Goal: Navigation & Orientation: Find specific page/section

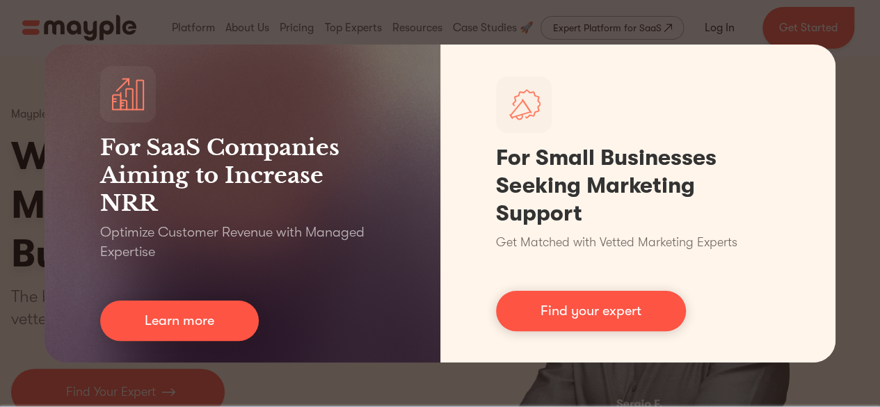
click at [576, 380] on div "For SaaS Companies Aiming to Increase NRR Optimize Customer Revenue with Manage…" at bounding box center [440, 203] width 880 height 407
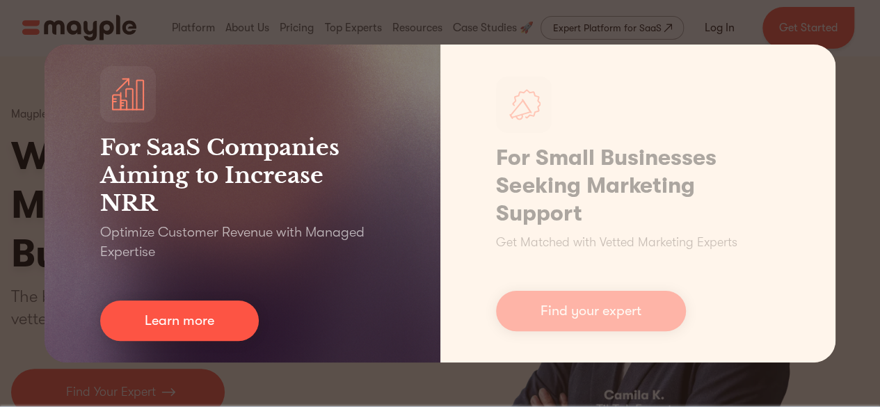
click at [47, 184] on div "For SaaS Companies Aiming to Increase NRR Optimize Customer Revenue with Manage…" at bounding box center [243, 204] width 396 height 318
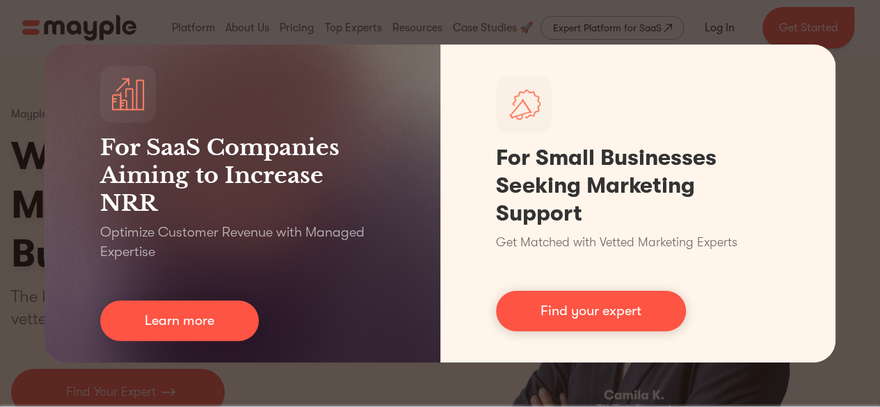
click at [346, 385] on div "For SaaS Companies Aiming to Increase NRR Optimize Customer Revenue with Manage…" at bounding box center [440, 203] width 880 height 407
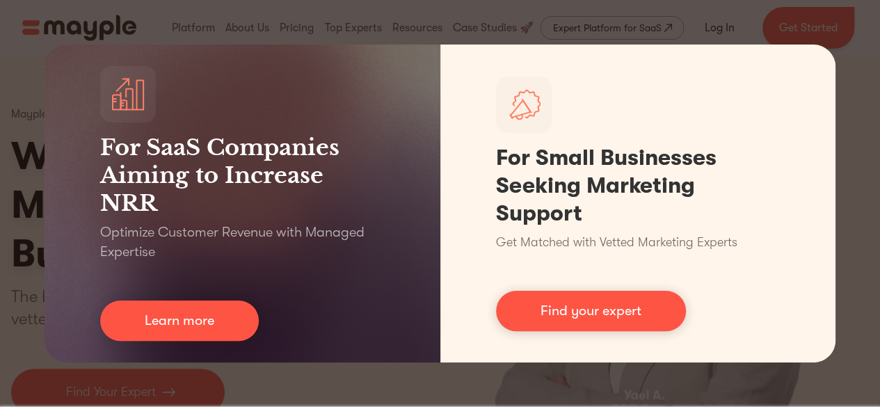
click at [307, 387] on div "For SaaS Companies Aiming to Increase NRR Optimize Customer Revenue with Manage…" at bounding box center [440, 203] width 880 height 407
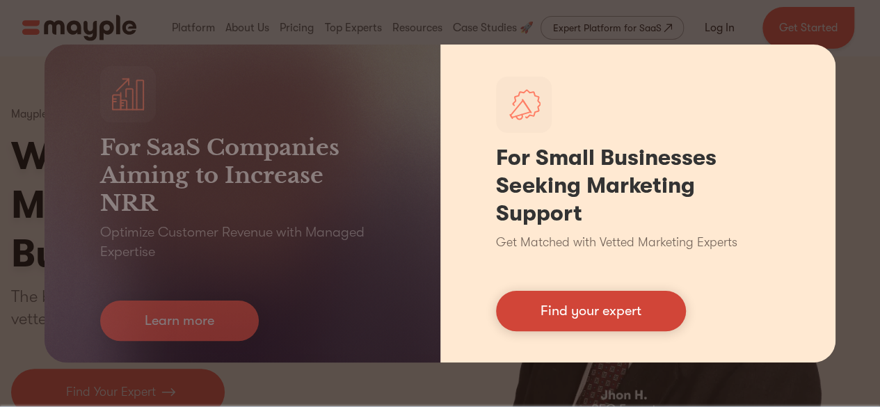
click at [624, 294] on link "Find your expert" at bounding box center [591, 311] width 190 height 40
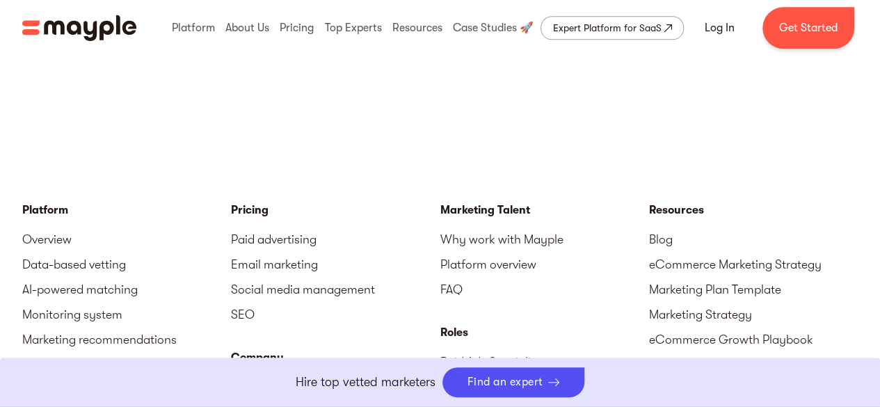
scroll to position [6188, 0]
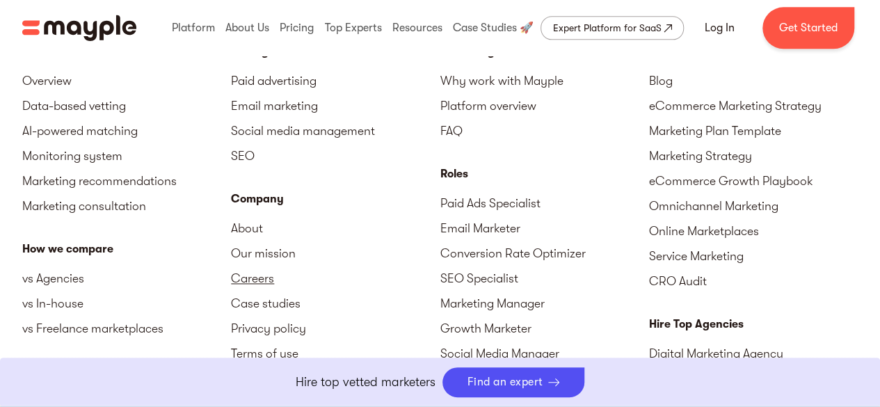
click at [270, 279] on link "Careers" at bounding box center [335, 278] width 209 height 25
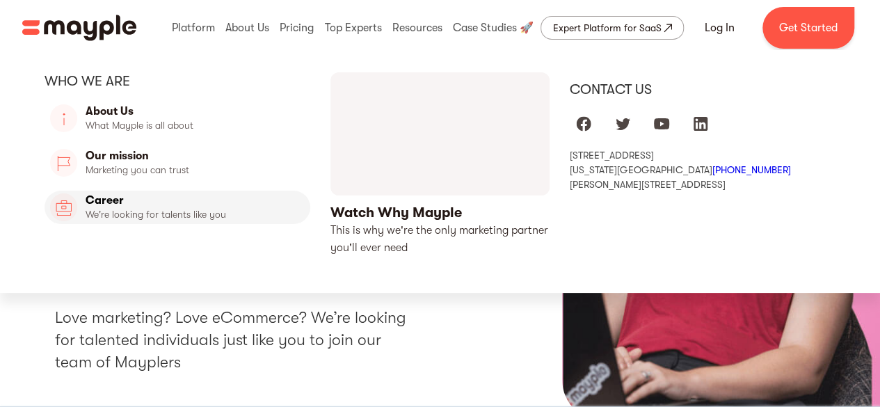
click at [102, 195] on link "Career" at bounding box center [178, 207] width 266 height 33
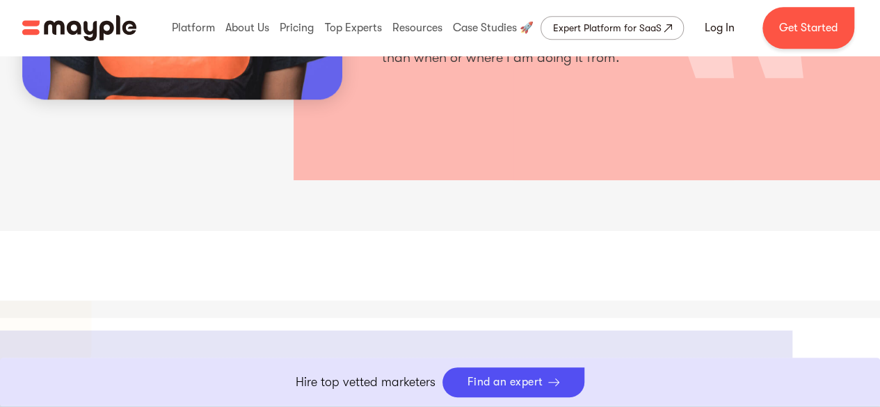
scroll to position [765, 0]
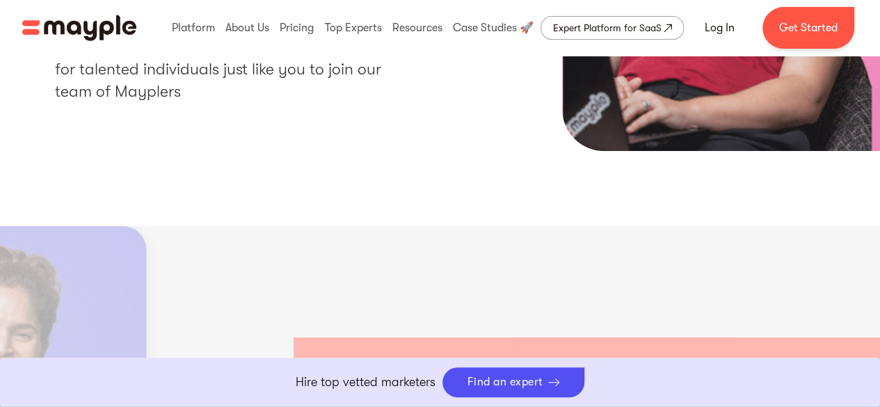
scroll to position [278, 0]
